Goal: Task Accomplishment & Management: Use online tool/utility

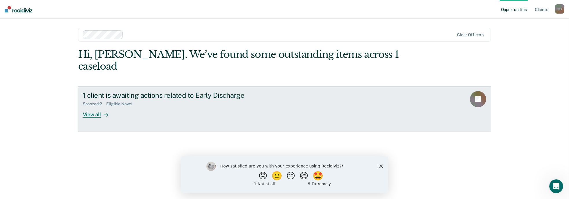
click at [99, 107] on div "View all" at bounding box center [99, 112] width 32 height 11
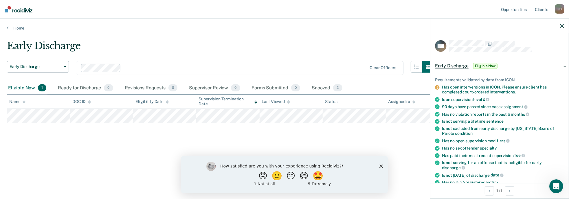
click at [128, 155] on div "Early Discharge Early Discharge Early Discharge Clear officers Eligible Now 1 R…" at bounding box center [284, 98] width 555 height 116
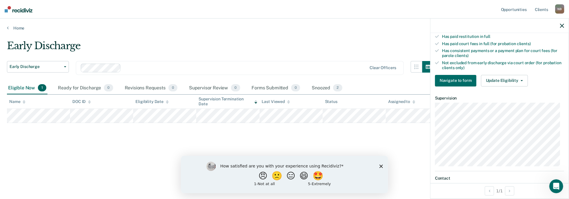
scroll to position [203, 0]
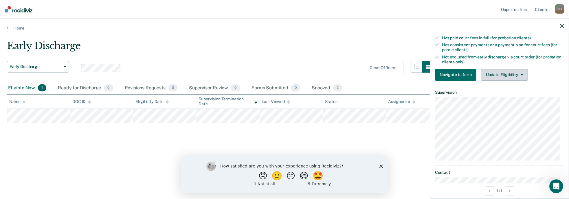
click at [521, 74] on button "Update Eligibility" at bounding box center [504, 75] width 47 height 12
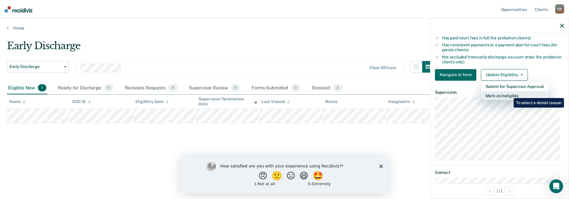
click at [509, 94] on button "Mark as Ineligible" at bounding box center [515, 95] width 68 height 9
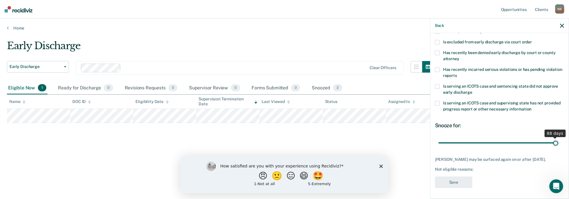
drag, startPoint x: 479, startPoint y: 142, endPoint x: 551, endPoint y: 144, distance: 71.8
click at [551, 144] on input "range" at bounding box center [500, 143] width 122 height 10
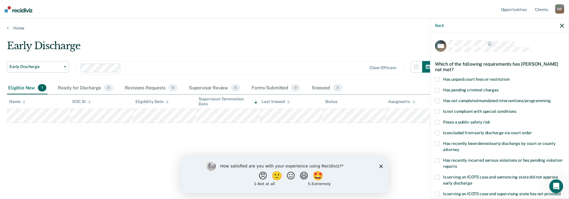
scroll to position [0, 0]
click at [441, 78] on label "Has unpaid court fees or restitution" at bounding box center [499, 80] width 129 height 6
click at [510, 77] on input "Has unpaid court fees or restitution" at bounding box center [510, 77] width 0 height 0
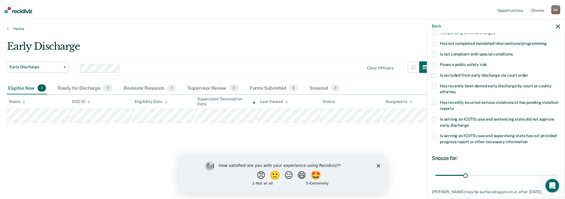
scroll to position [87, 0]
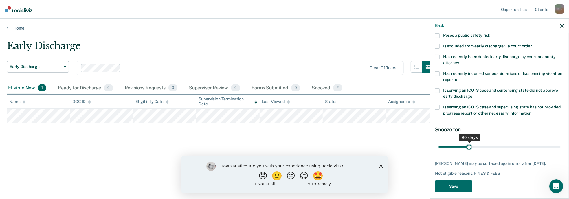
type input "89"
click at [468, 147] on input "range" at bounding box center [500, 147] width 122 height 10
click at [460, 193] on button "Save" at bounding box center [453, 187] width 37 height 12
